Goal: Task Accomplishment & Management: Manage account settings

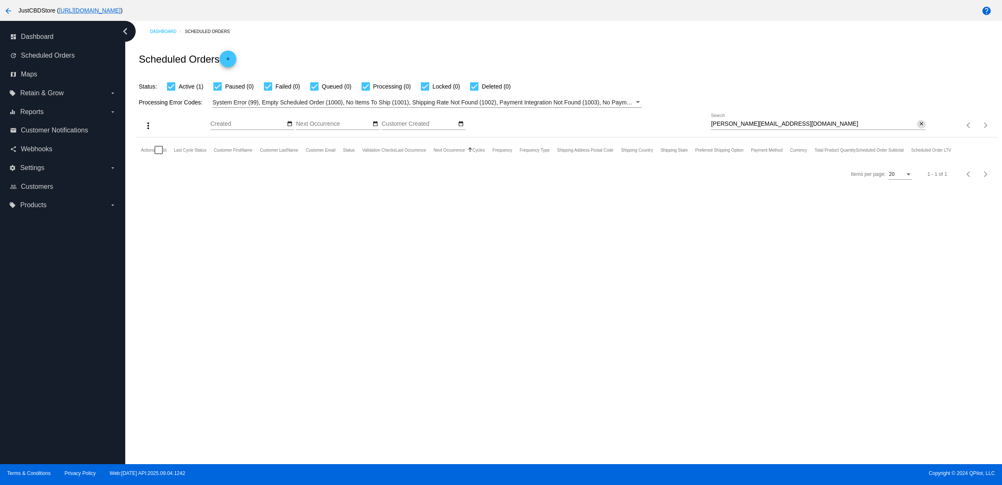
click at [916, 129] on button "close" at bounding box center [920, 124] width 9 height 9
click at [919, 132] on mat-icon "search" at bounding box center [920, 125] width 10 height 13
click at [919, 127] on input "Search" at bounding box center [818, 124] width 215 height 7
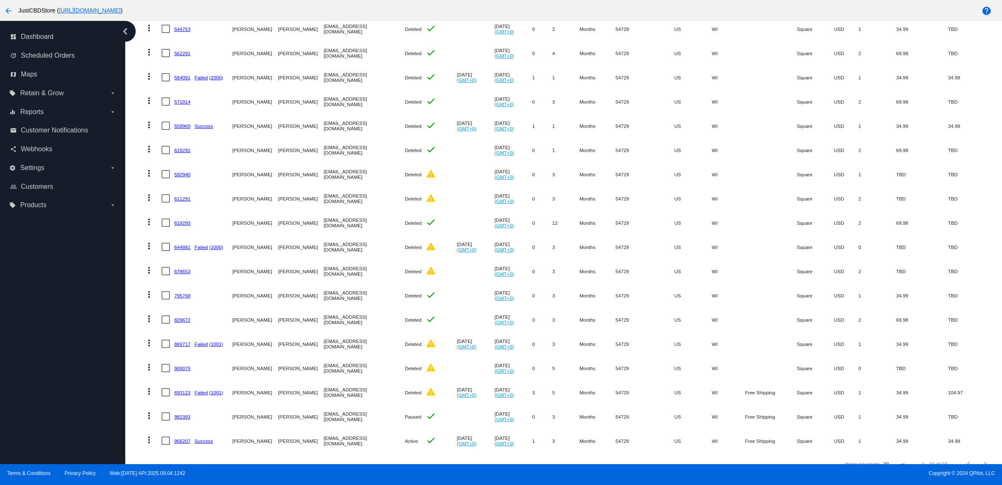
scroll to position [206, 0]
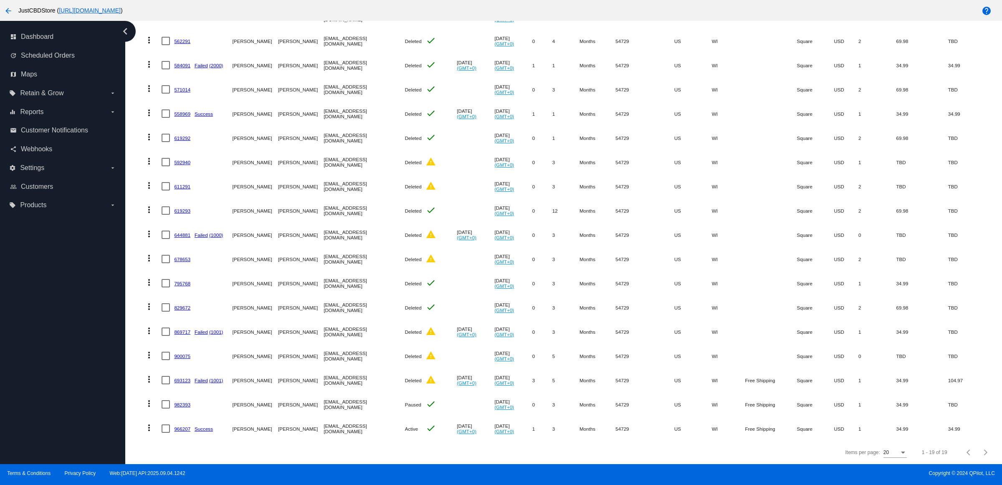
type input "margoannf@outlook.com"
click at [153, 422] on mat-icon "more_vert" at bounding box center [149, 427] width 10 height 10
click at [190, 414] on button "delete Delete" at bounding box center [185, 414] width 83 height 20
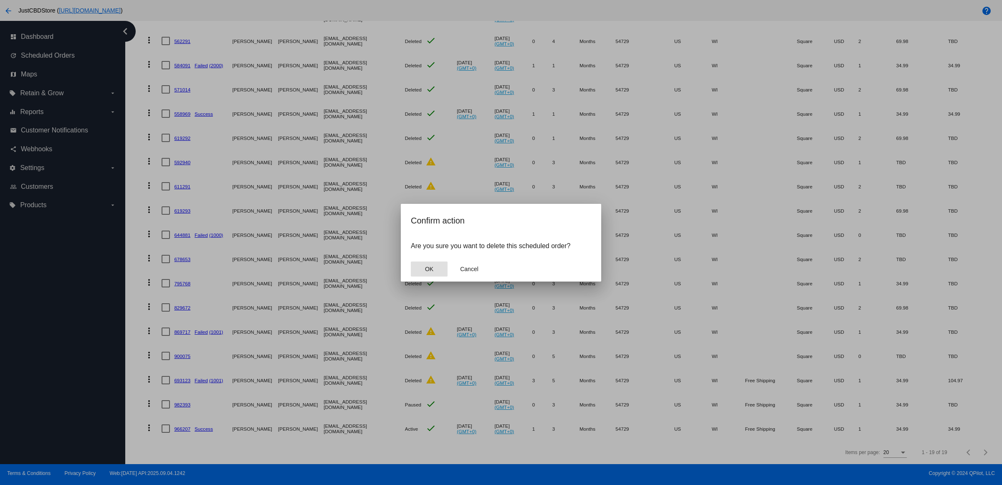
click at [435, 270] on button "OK" at bounding box center [429, 268] width 37 height 15
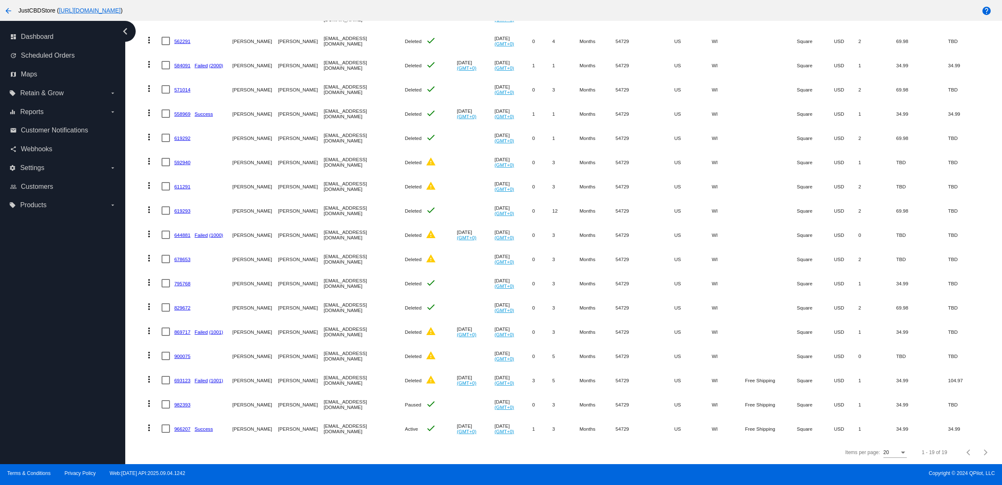
scroll to position [182, 0]
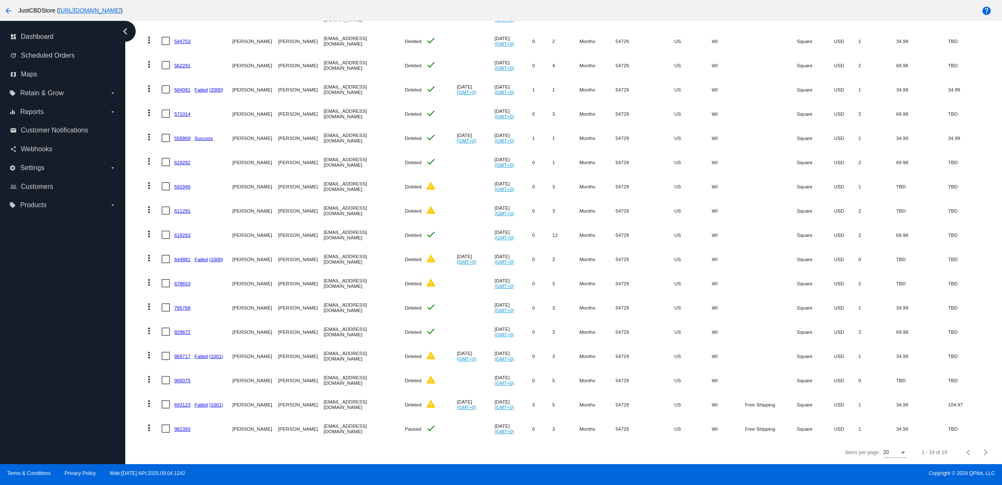
click at [149, 422] on mat-icon "more_vert" at bounding box center [149, 427] width 10 height 10
click at [182, 407] on button "delete Delete" at bounding box center [185, 414] width 83 height 20
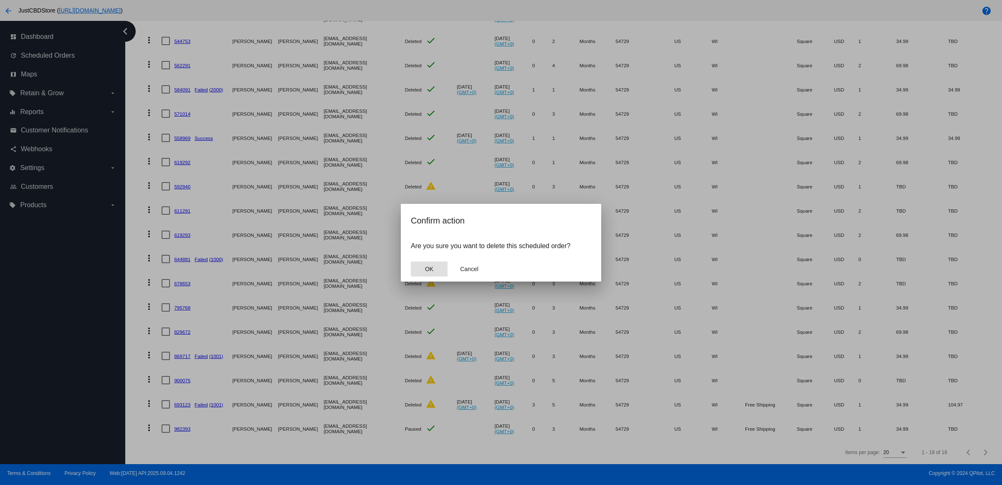
click at [437, 275] on button "OK" at bounding box center [429, 268] width 37 height 15
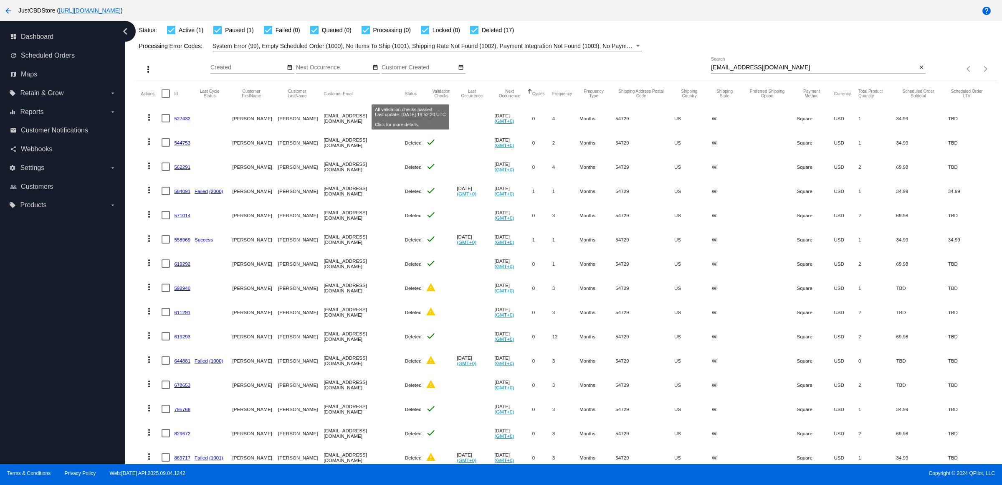
scroll to position [0, 0]
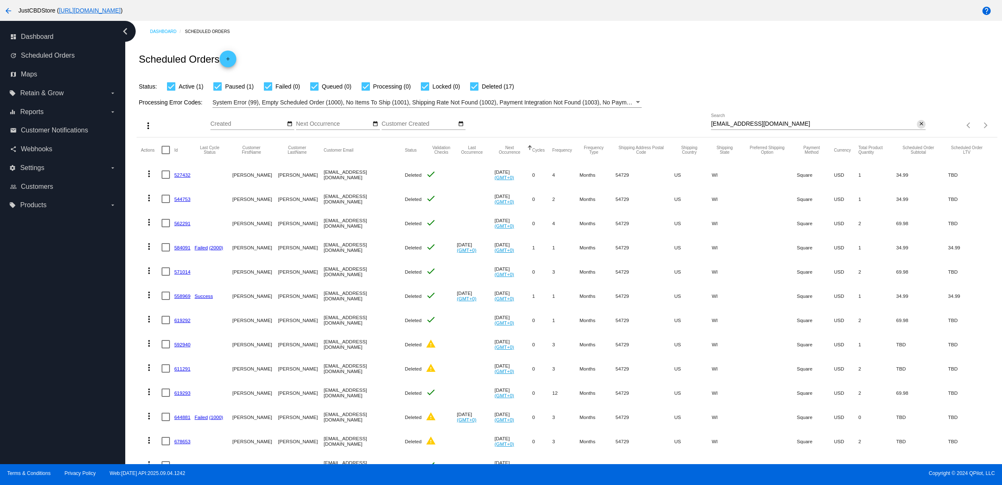
click at [918, 127] on mat-icon "close" at bounding box center [921, 124] width 6 height 7
click at [915, 132] on mat-icon "search" at bounding box center [920, 125] width 10 height 13
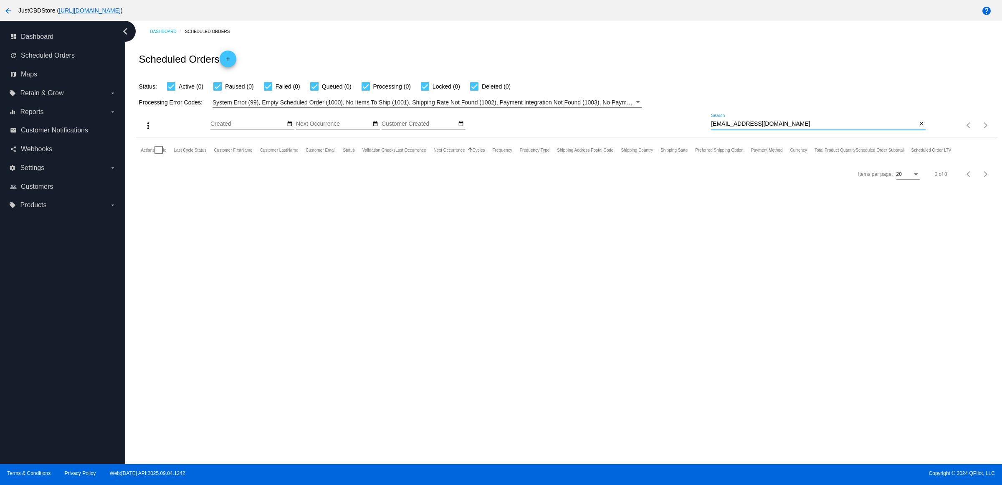
type input "dpkaufman@earthlink.net"
click at [920, 127] on mat-icon "close" at bounding box center [921, 124] width 6 height 7
click at [919, 132] on mat-icon "search" at bounding box center [920, 125] width 10 height 13
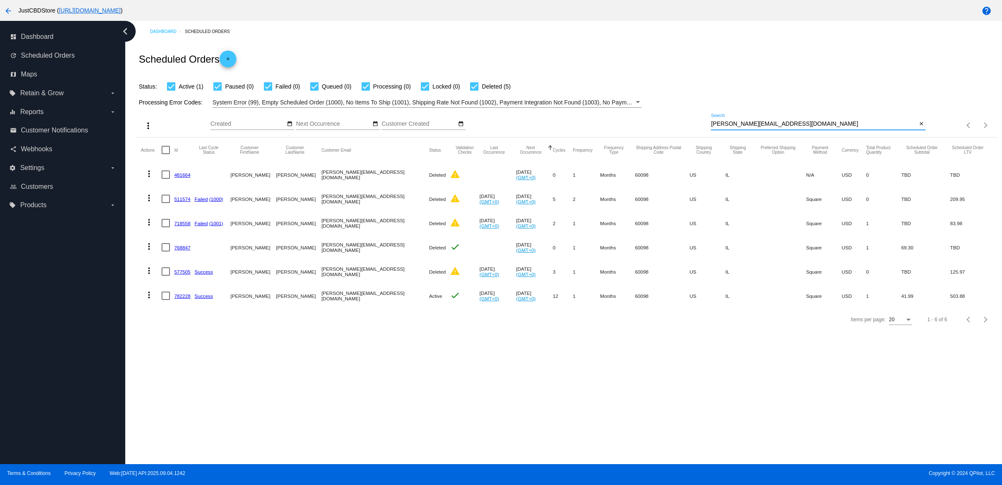
type input "richardson.ces@gmail.com"
click at [186, 298] on link "782228" at bounding box center [182, 295] width 16 height 5
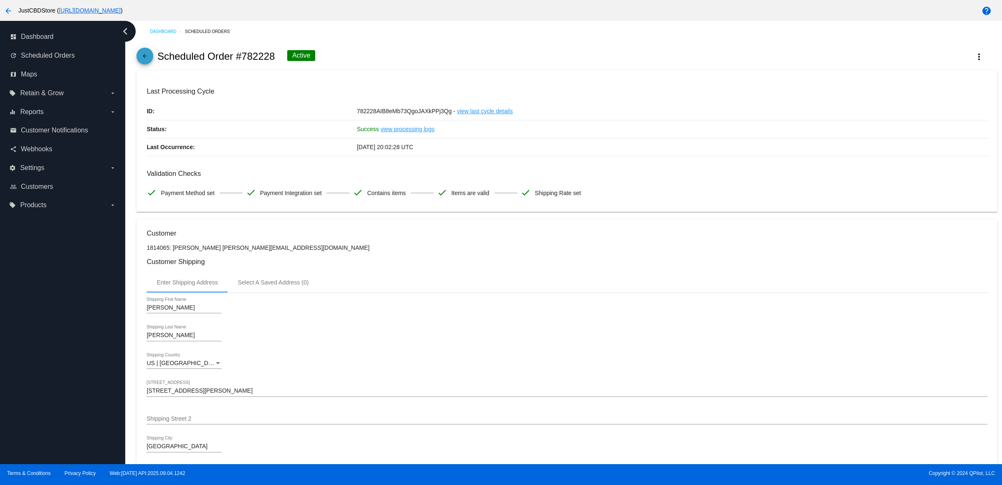
click at [141, 63] on link "arrow_back" at bounding box center [144, 56] width 17 height 17
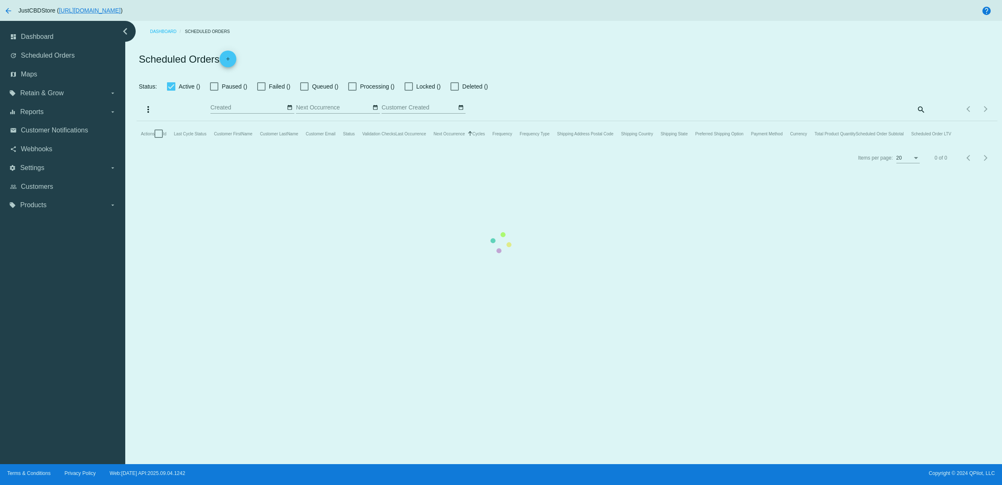
checkbox input "true"
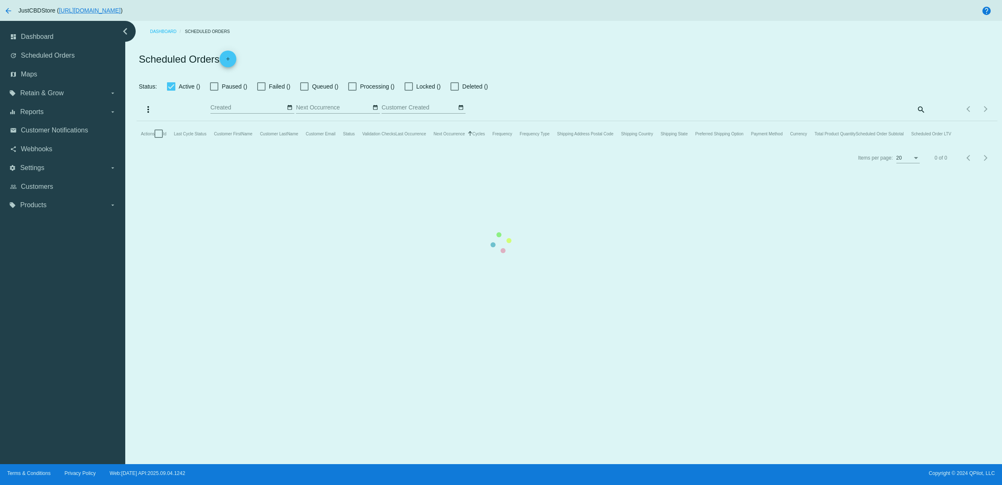
checkbox input "true"
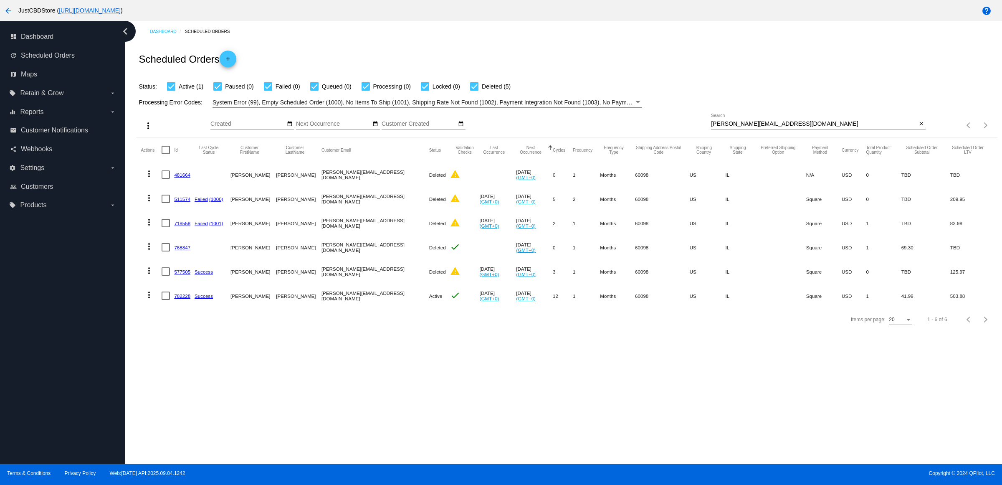
click at [189, 298] on link "782228" at bounding box center [182, 295] width 16 height 5
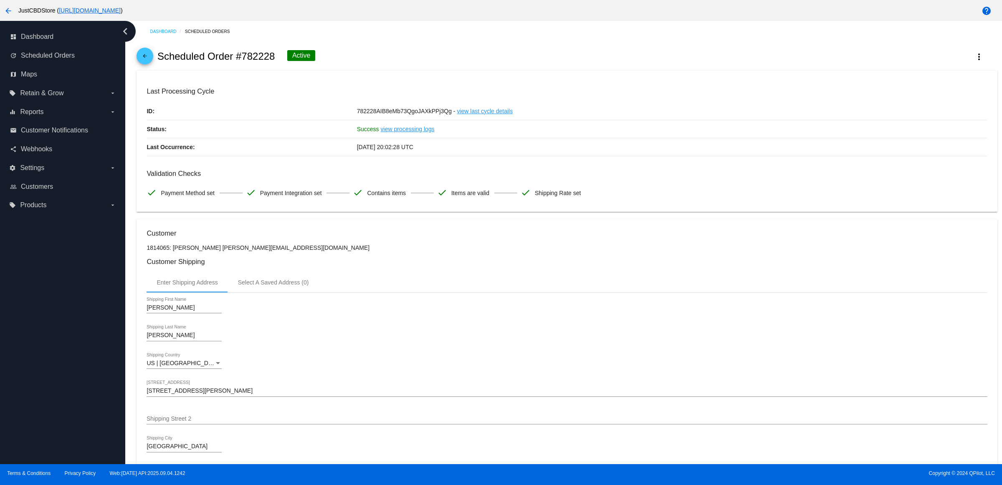
click at [143, 63] on mat-icon "arrow_back" at bounding box center [145, 58] width 10 height 10
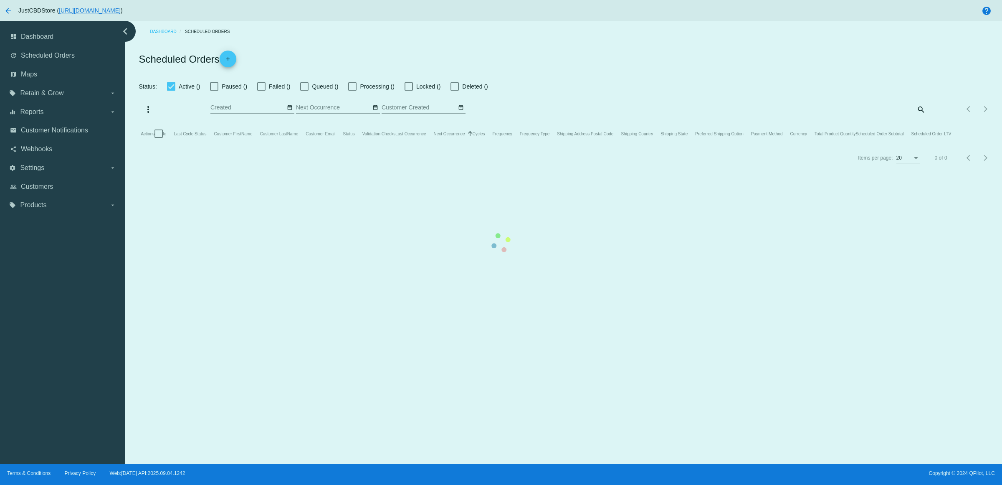
checkbox input "true"
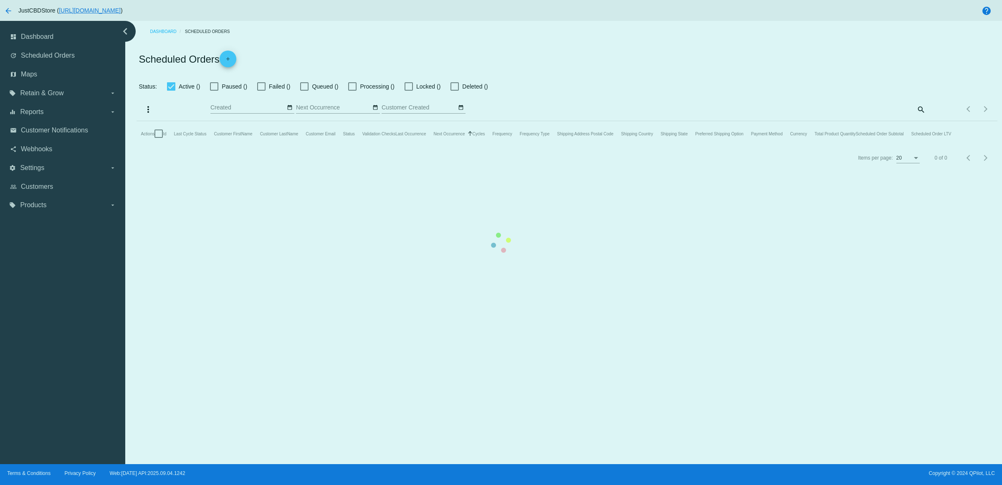
checkbox input "true"
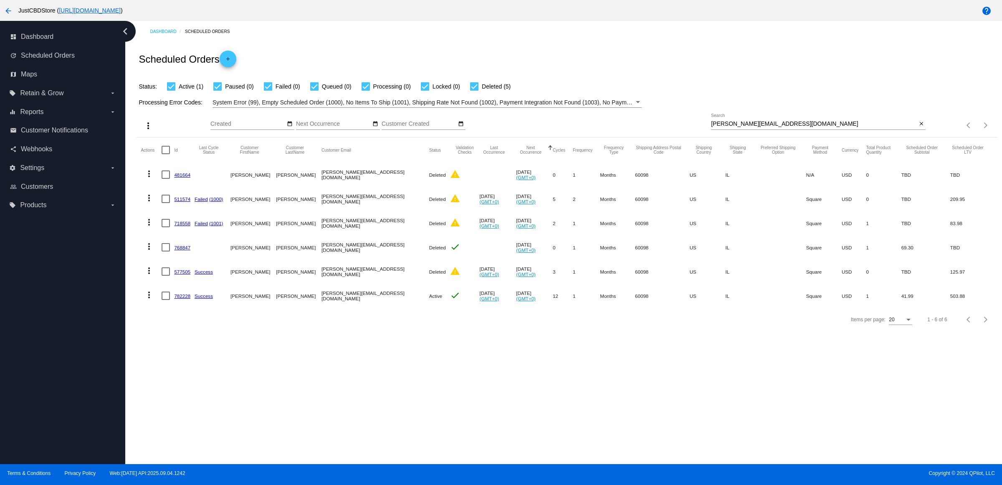
click at [150, 300] on mat-icon "more_vert" at bounding box center [149, 295] width 10 height 10
click at [192, 412] on button "delete Delete" at bounding box center [185, 411] width 83 height 20
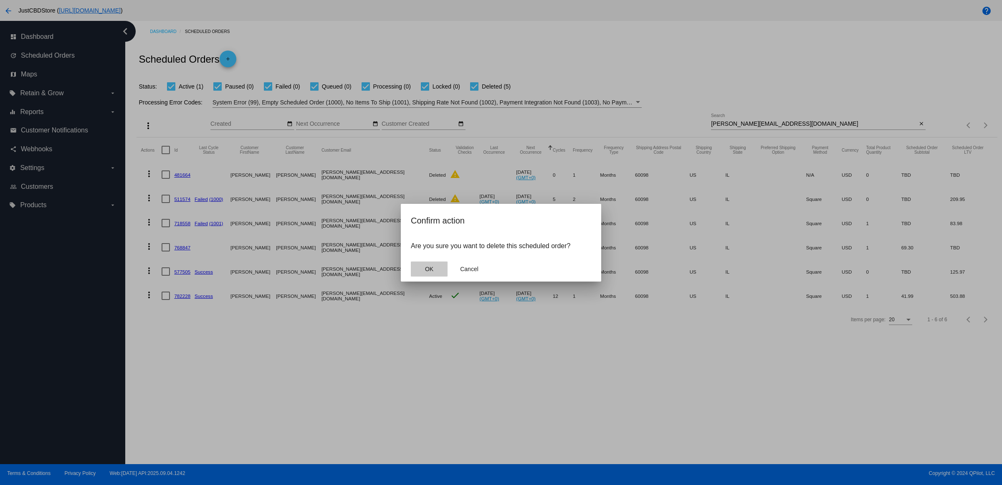
click at [432, 272] on span "OK" at bounding box center [429, 268] width 8 height 7
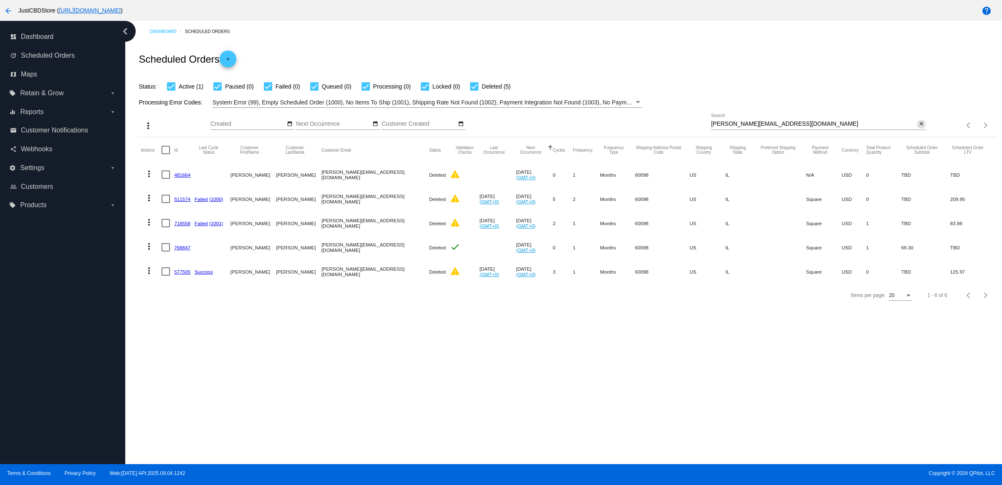
click at [918, 127] on mat-icon "close" at bounding box center [921, 124] width 6 height 7
click at [915, 132] on mat-icon "search" at bounding box center [920, 125] width 10 height 13
click at [915, 127] on input "Search" at bounding box center [818, 124] width 215 height 7
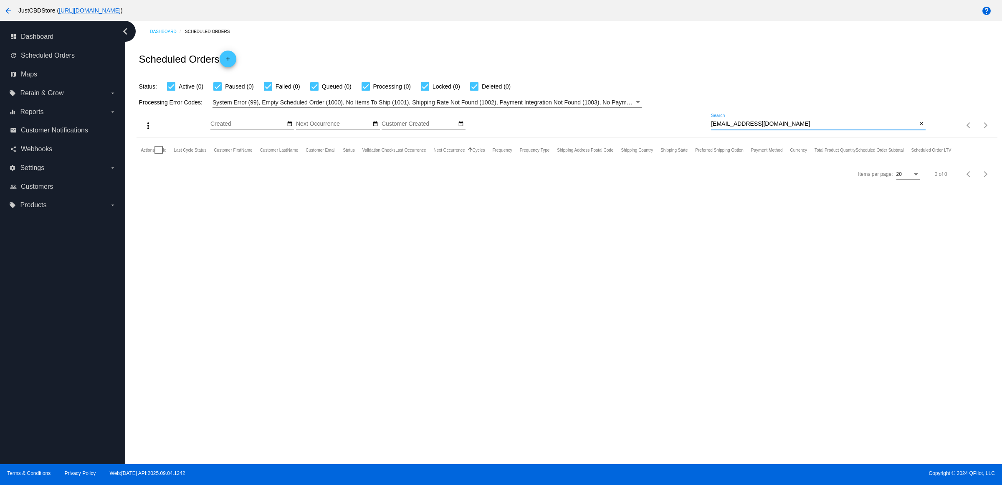
type input "[EMAIL_ADDRESS][DOMAIN_NAME]"
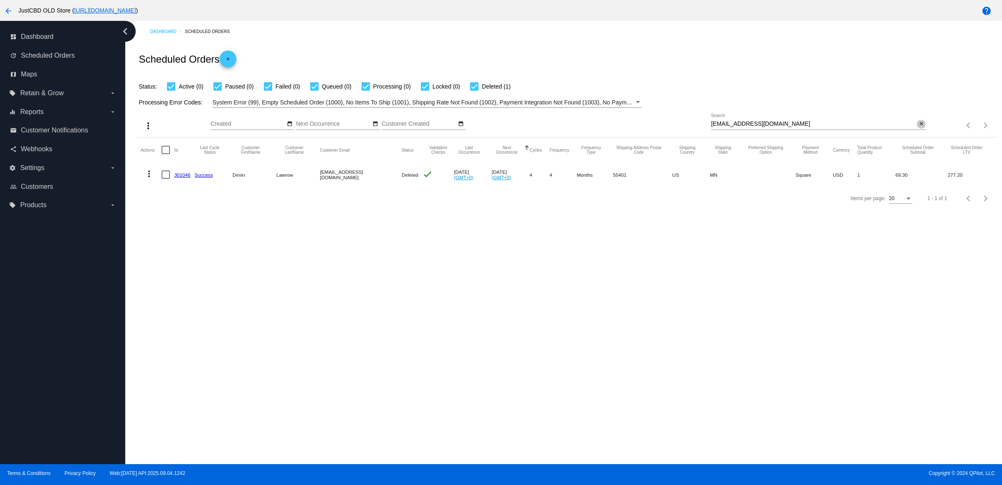
click at [918, 127] on mat-icon "close" at bounding box center [921, 124] width 6 height 7
click at [914, 127] on input "Search" at bounding box center [818, 124] width 215 height 7
paste input "dpkaufman@earthlink.net"
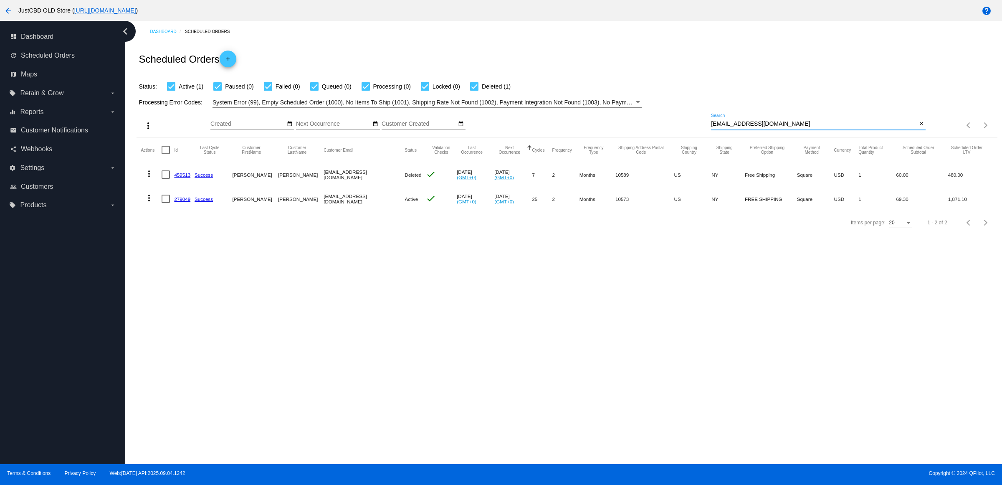
type input "dpkaufman@earthlink.net"
click at [190, 202] on link "279049" at bounding box center [182, 198] width 16 height 5
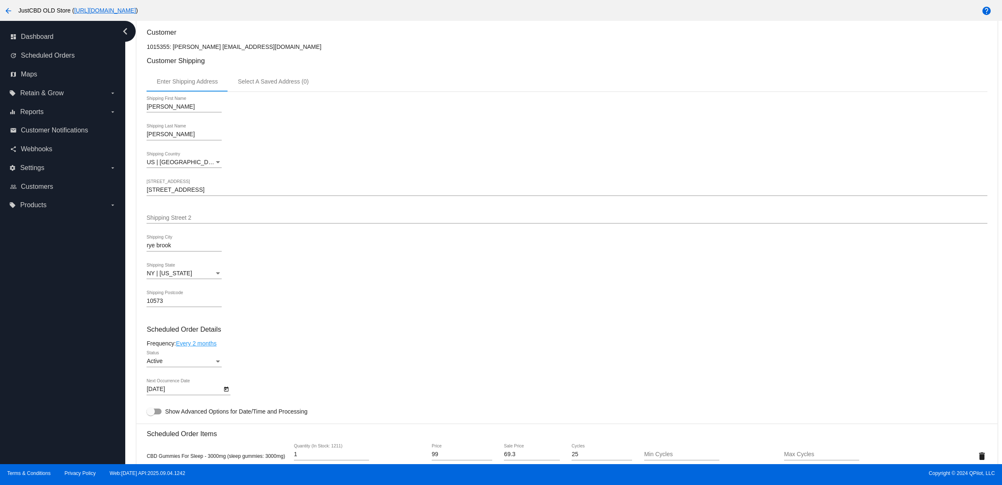
scroll to position [365, 0]
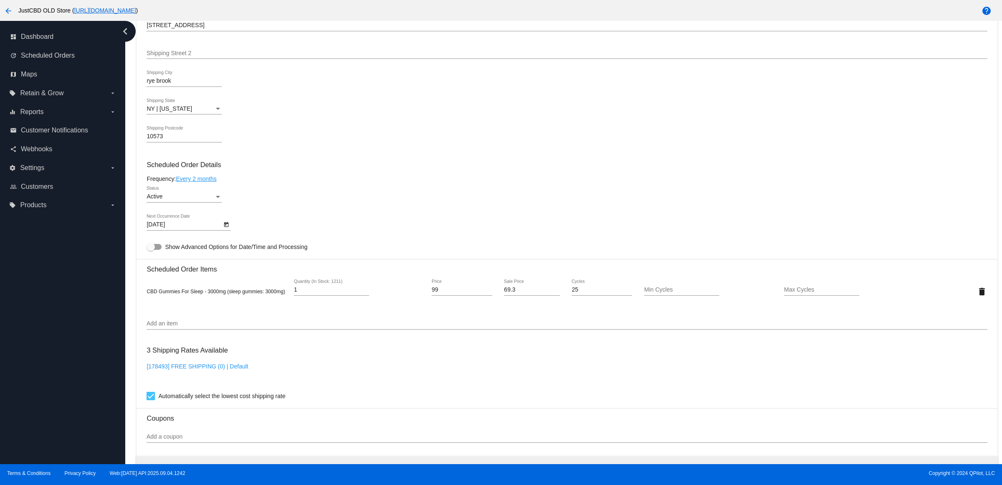
click at [569, 193] on mat-card-content "Customer 1015355: Diane Kaufman dpkaufman@earthlink.net Customer Shipping Enter…" at bounding box center [566, 257] width 840 height 786
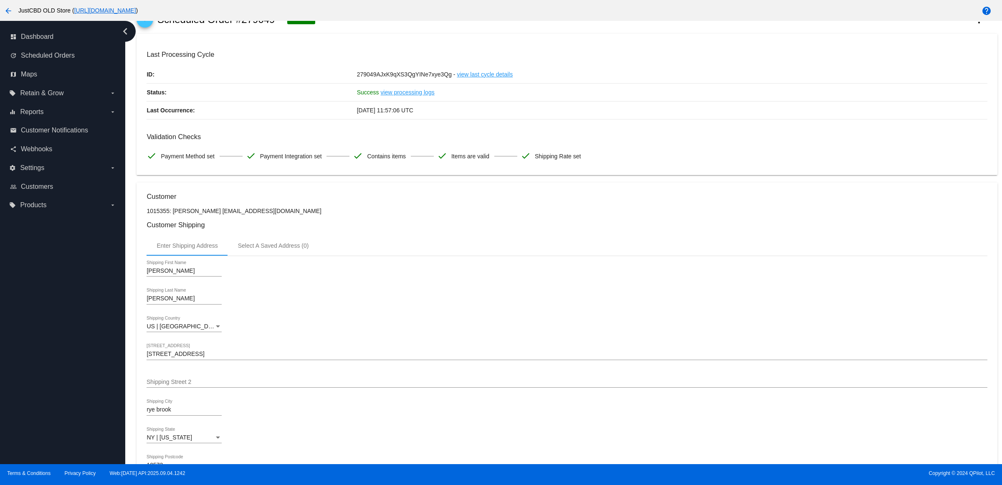
scroll to position [0, 0]
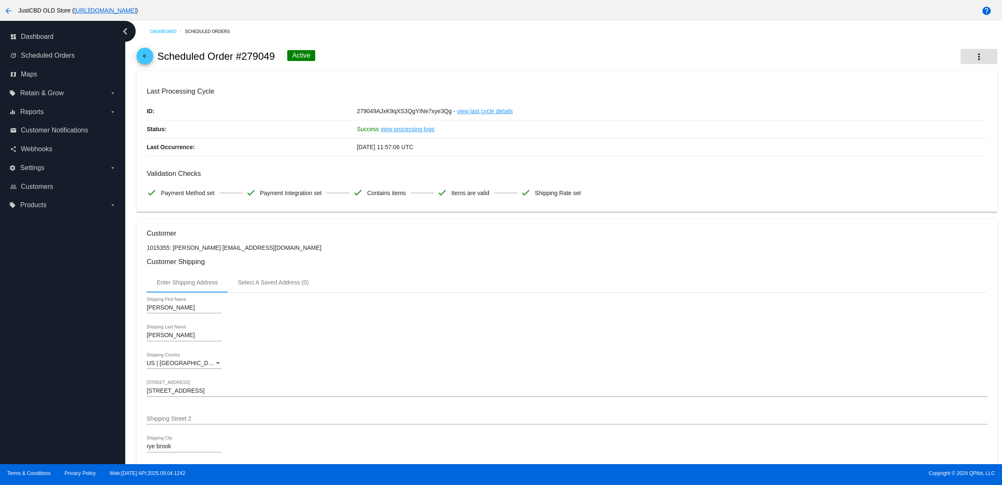
click at [974, 55] on mat-icon "more_vert" at bounding box center [979, 57] width 10 height 10
click at [941, 126] on button "cached Process Now" at bounding box center [921, 125] width 117 height 20
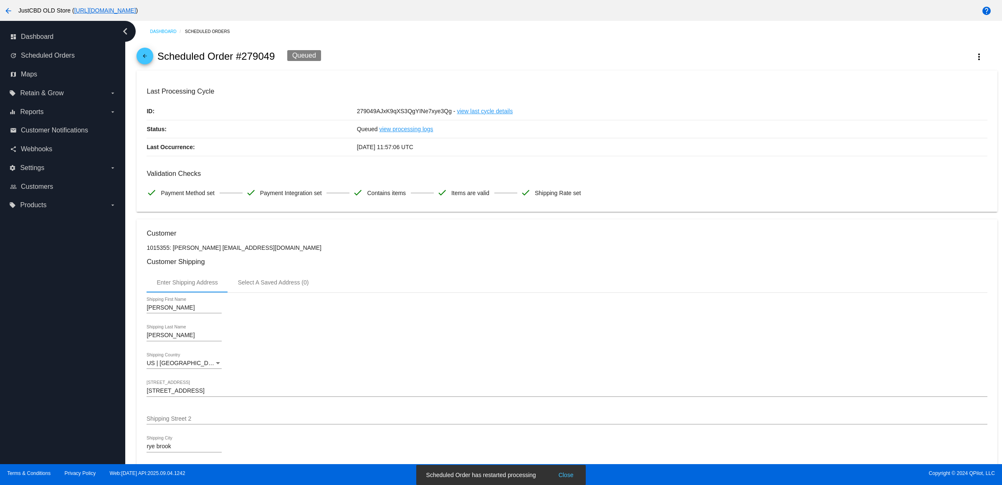
click at [773, 251] on p "1015355: [PERSON_NAME] [EMAIL_ADDRESS][DOMAIN_NAME]" at bounding box center [566, 247] width 840 height 7
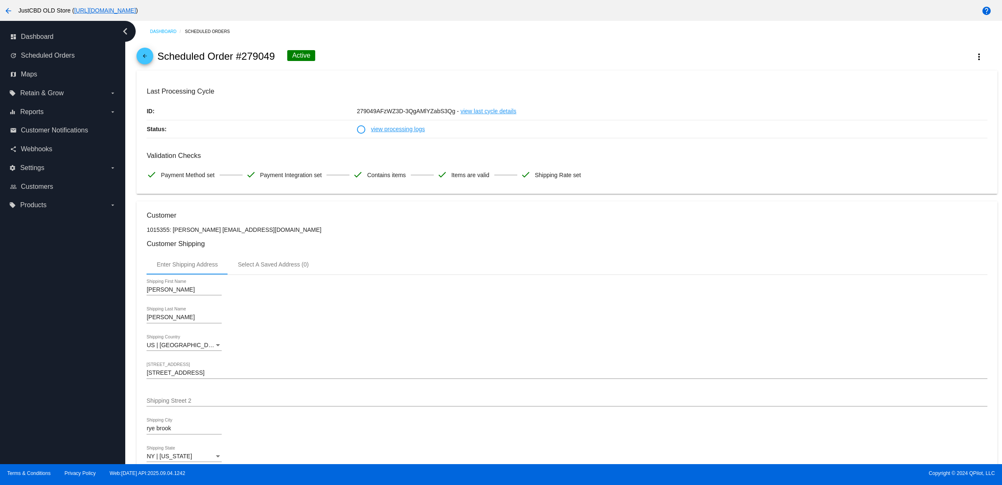
click at [143, 61] on mat-icon "arrow_back" at bounding box center [145, 58] width 10 height 10
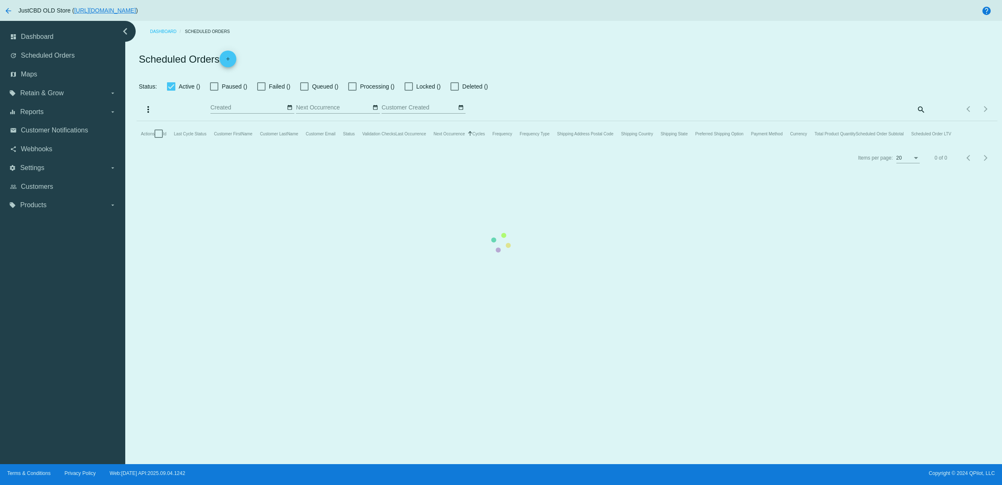
checkbox input "true"
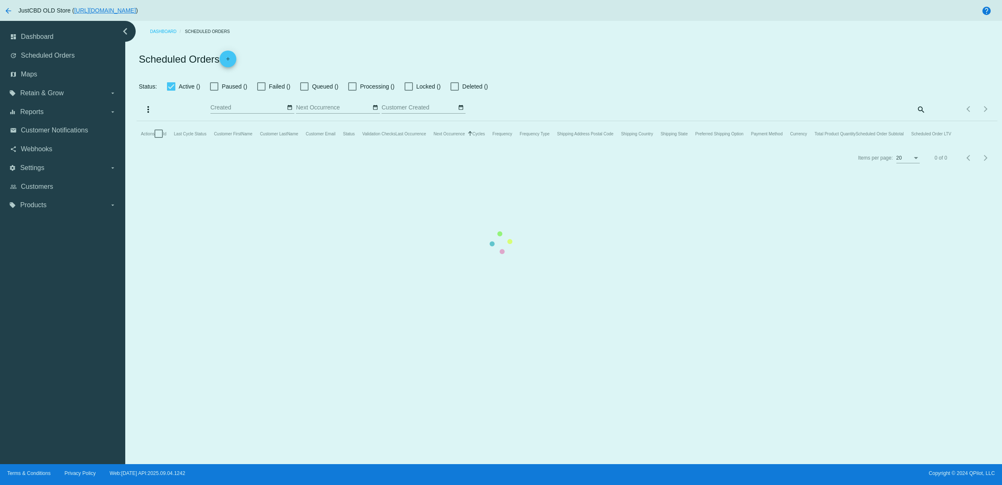
checkbox input "true"
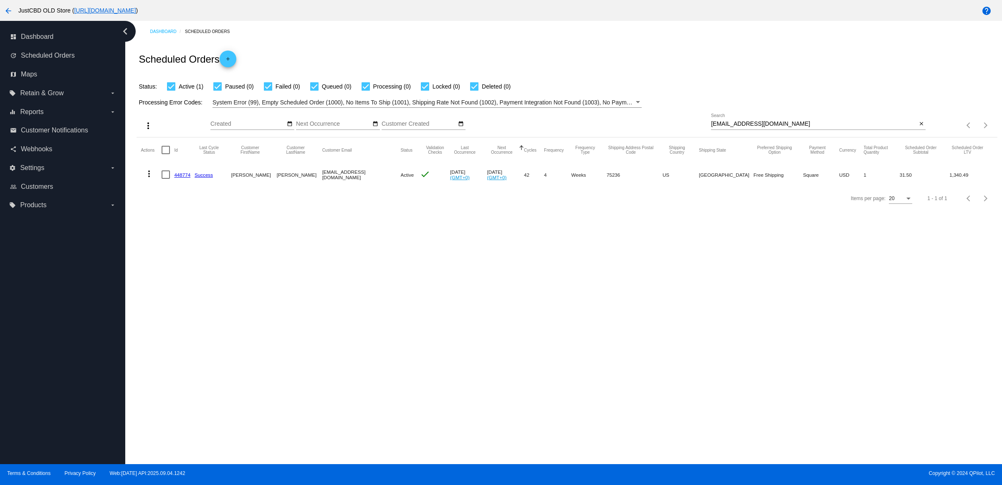
click at [922, 127] on mat-icon "close" at bounding box center [921, 124] width 6 height 7
click at [922, 132] on mat-icon "search" at bounding box center [920, 125] width 10 height 13
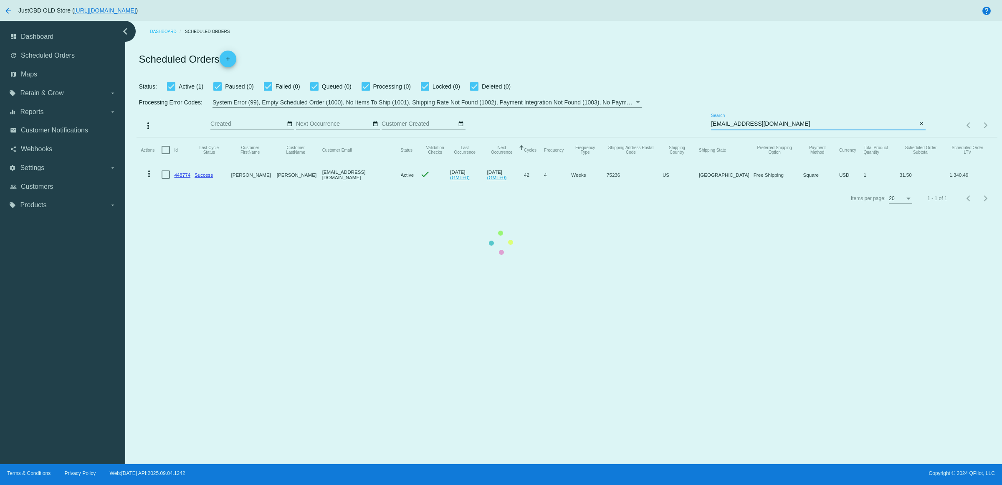
type input "[EMAIL_ADDRESS][DOMAIN_NAME]"
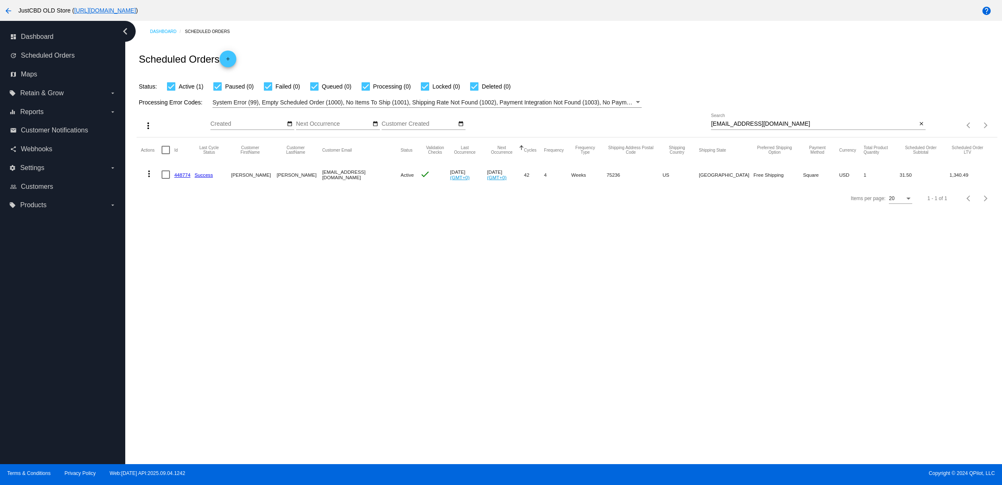
click at [184, 177] on link "448774" at bounding box center [182, 174] width 16 height 5
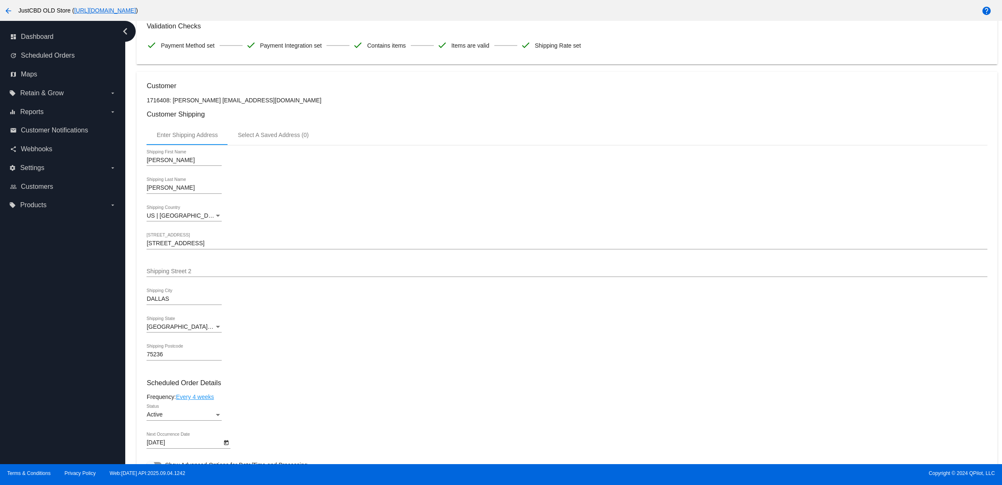
scroll to position [365, 0]
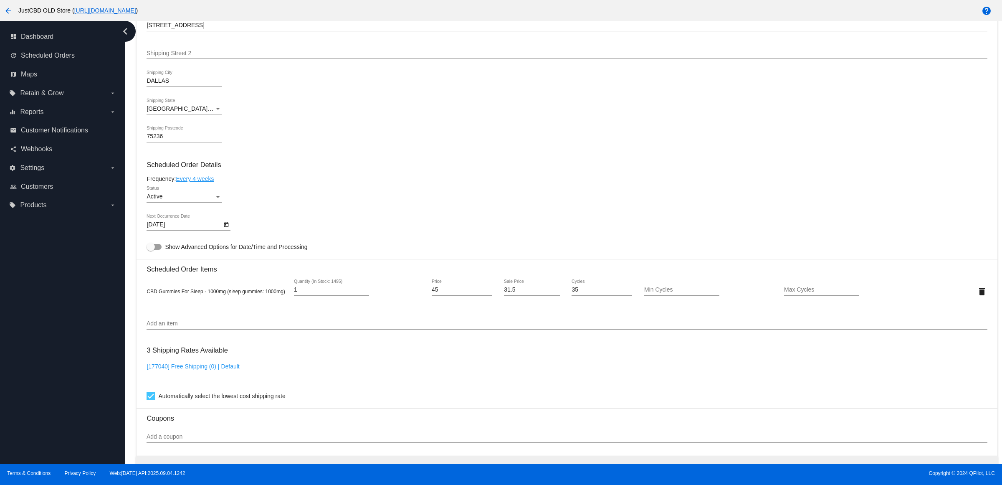
click at [212, 182] on link "Every 4 weeks" at bounding box center [195, 178] width 38 height 7
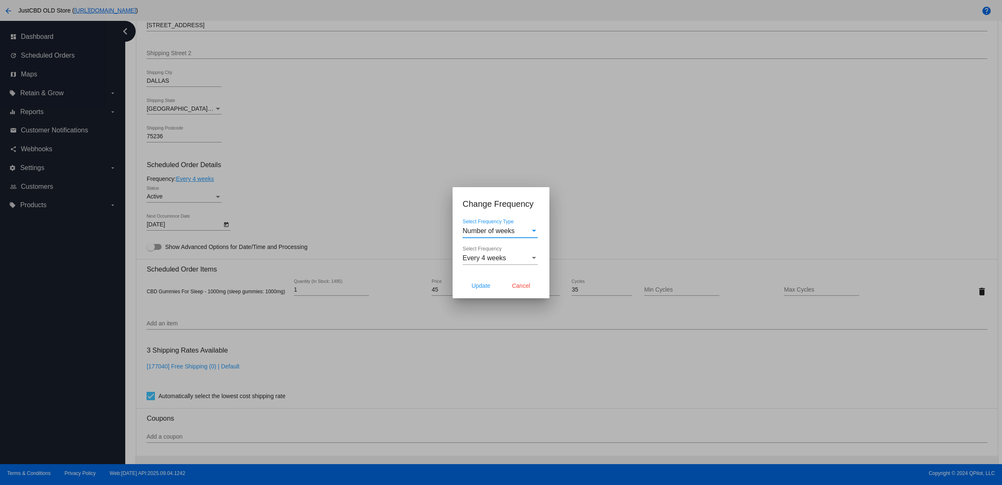
click at [526, 258] on div "Every 4 weeks" at bounding box center [496, 258] width 68 height 8
click at [517, 232] on span "Every 3 weeks" at bounding box center [499, 236] width 75 height 25
click at [481, 289] on span "Update" at bounding box center [480, 285] width 19 height 7
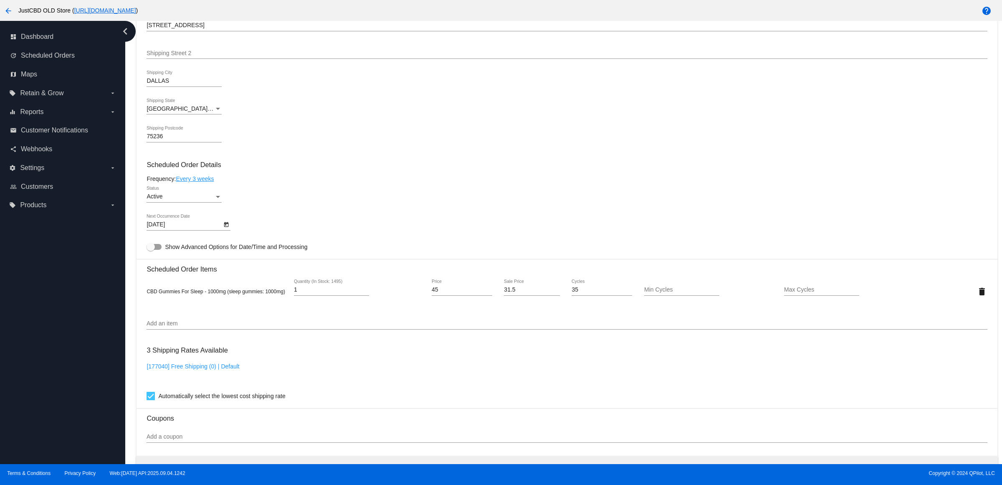
type input "[DATE]"
click at [305, 210] on div "Active Status" at bounding box center [566, 198] width 840 height 24
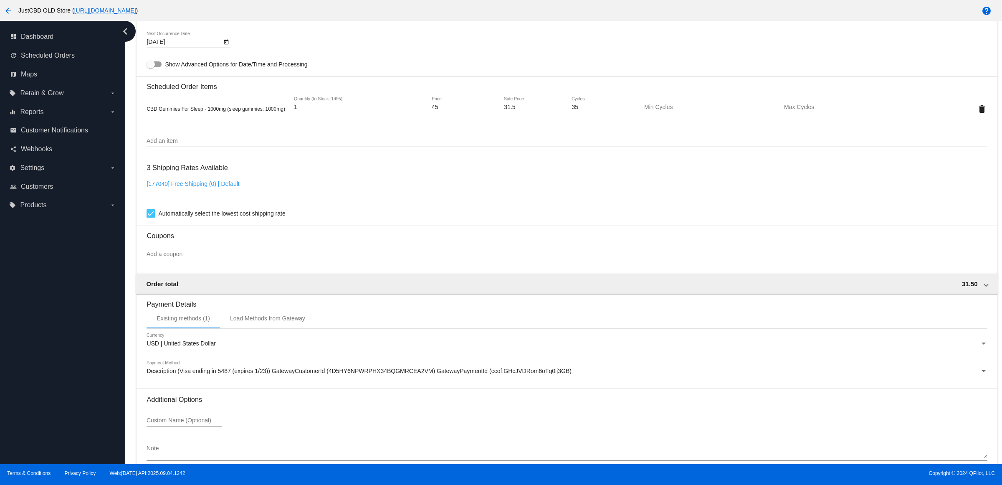
scroll to position [600, 0]
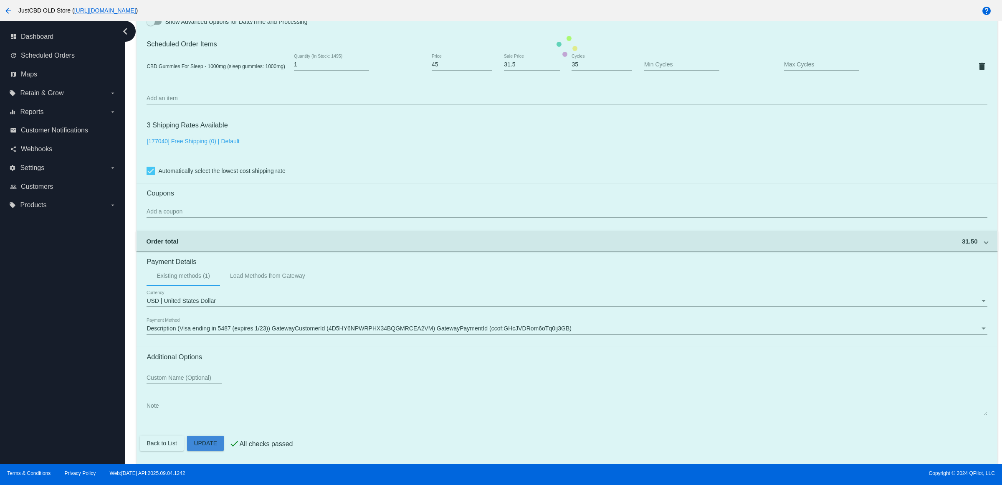
click at [216, 442] on mat-card "Customer 1716408: [PERSON_NAME] [EMAIL_ADDRESS][DOMAIN_NAME] Customer Shipping …" at bounding box center [566, 46] width 860 height 835
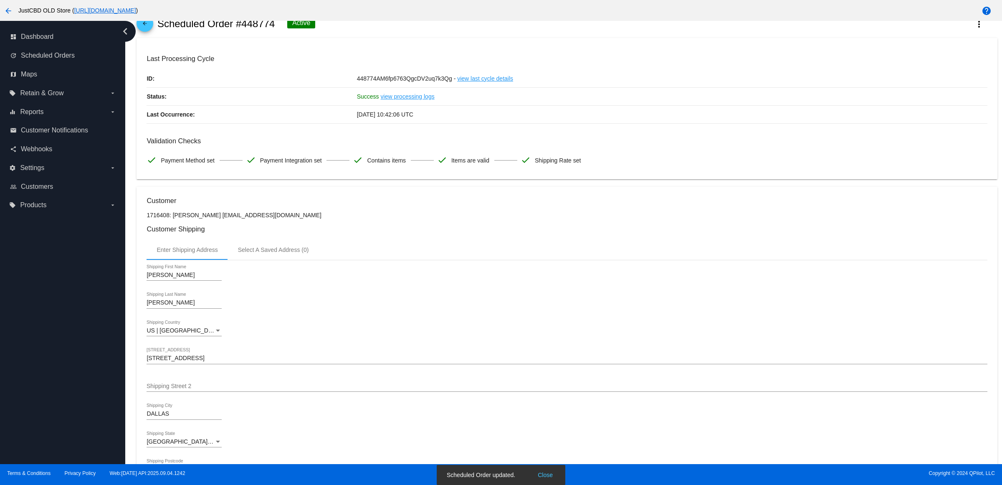
scroll to position [0, 0]
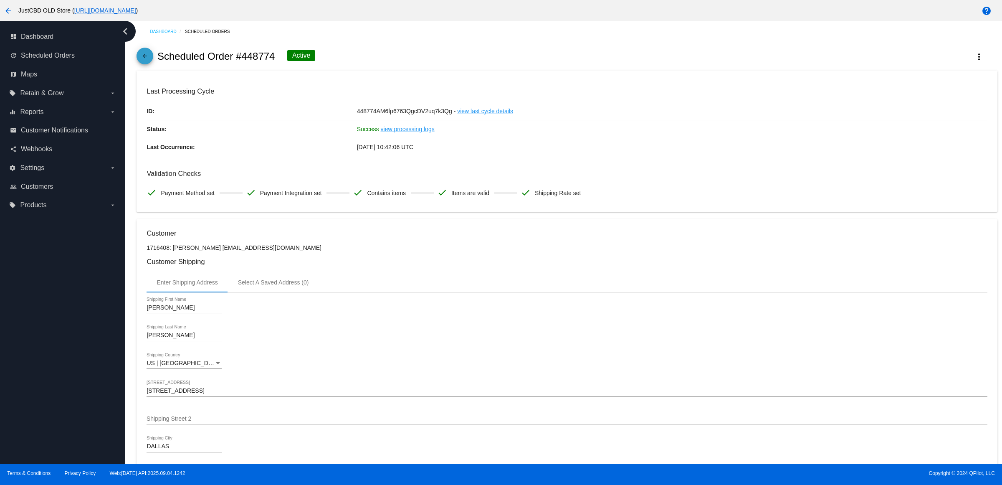
click at [149, 63] on mat-icon "arrow_back" at bounding box center [145, 58] width 10 height 10
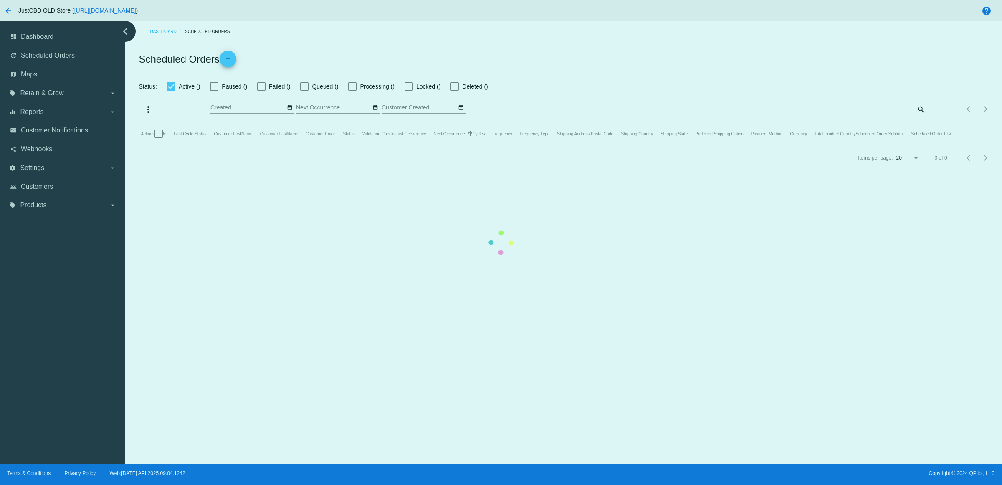
checkbox input "true"
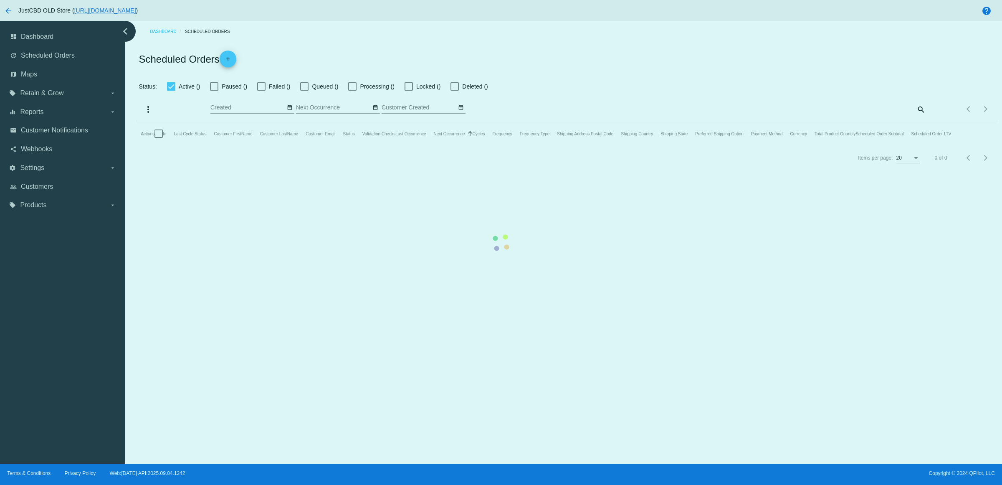
checkbox input "true"
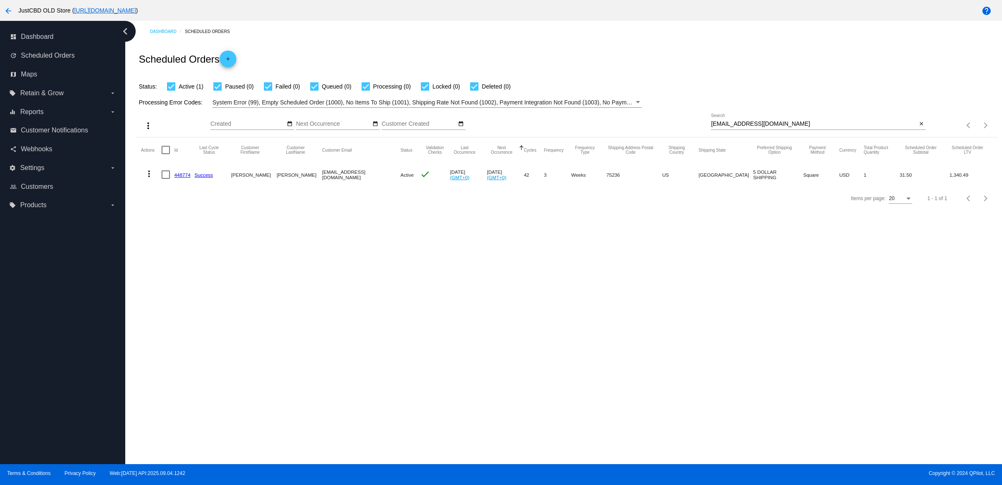
click at [286, 279] on div "Dashboard Scheduled Orders Scheduled Orders add Status: Active (1) Paused (0) F…" at bounding box center [563, 242] width 876 height 443
